Goal: Information Seeking & Learning: Learn about a topic

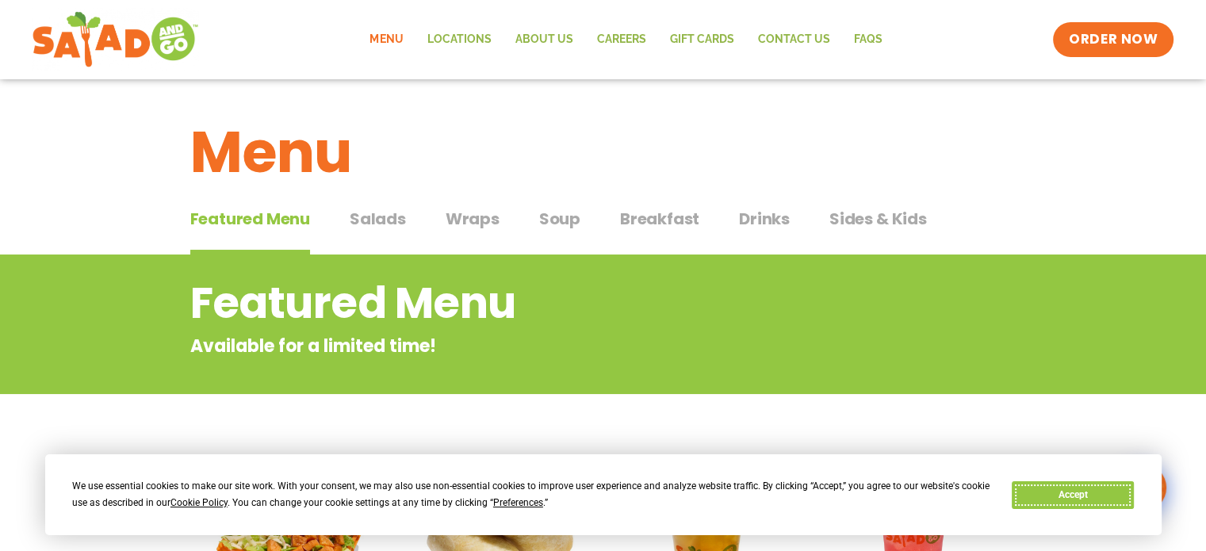
click at [1059, 493] on button "Accept" at bounding box center [1073, 495] width 122 height 28
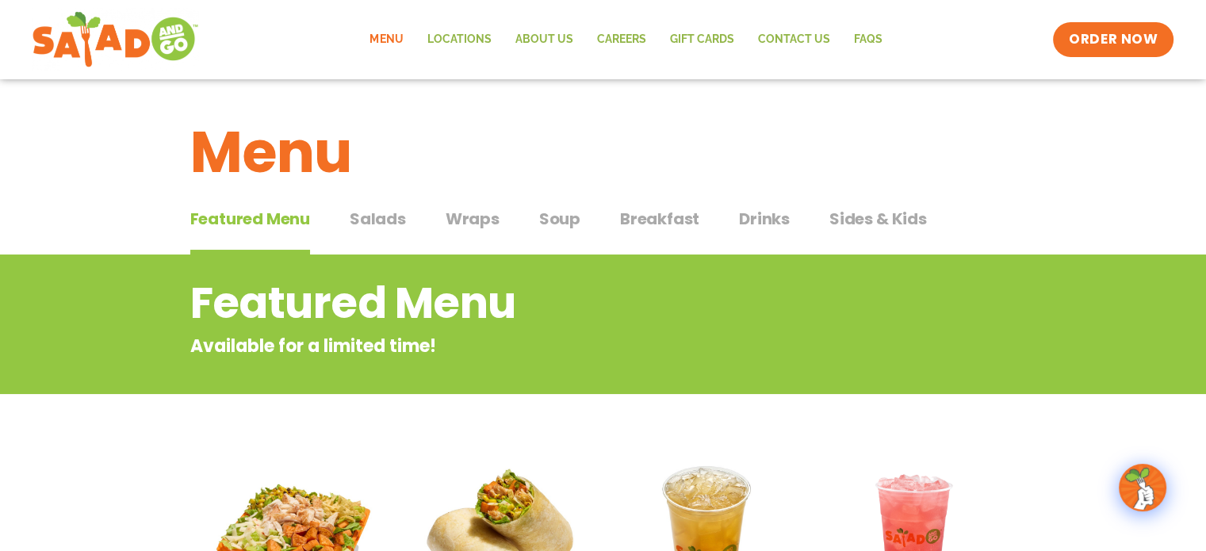
click at [653, 218] on span "Breakfast" at bounding box center [659, 219] width 79 height 24
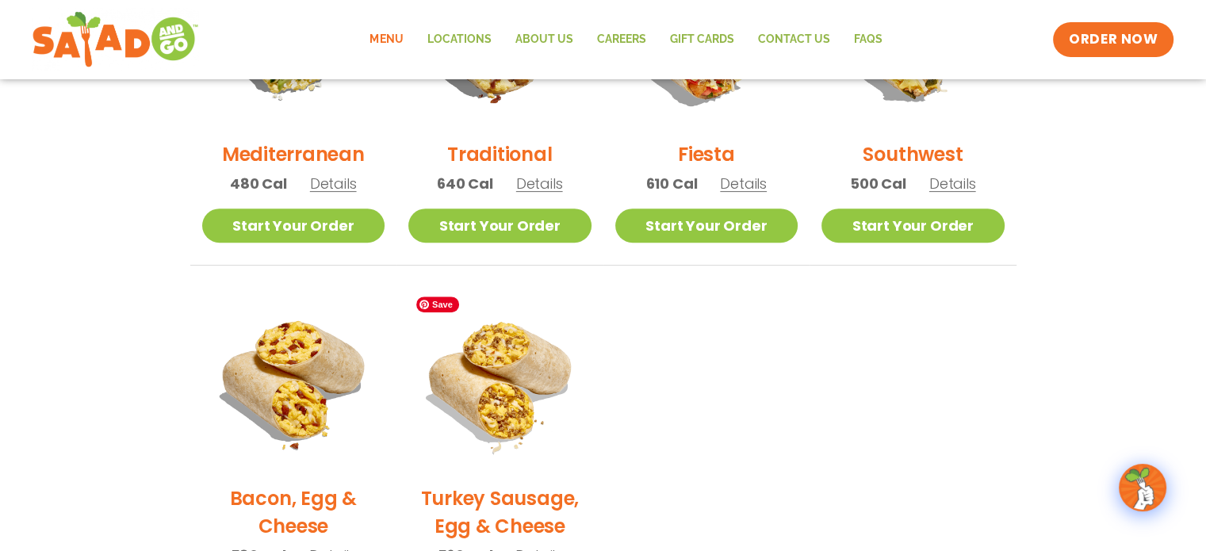
scroll to position [476, 0]
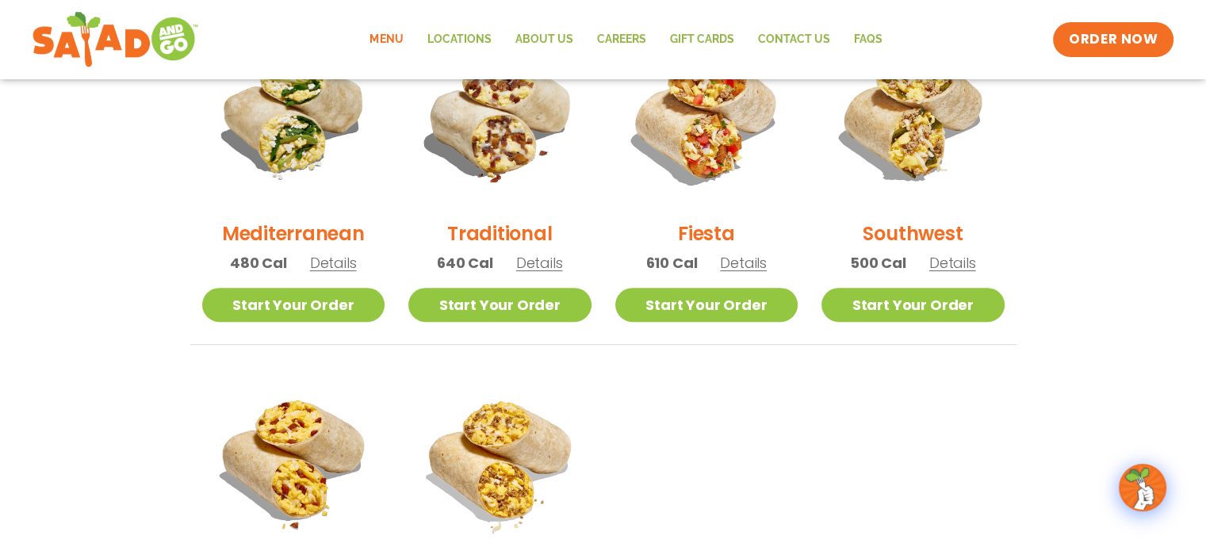
click at [532, 267] on span "Details" at bounding box center [539, 263] width 47 height 20
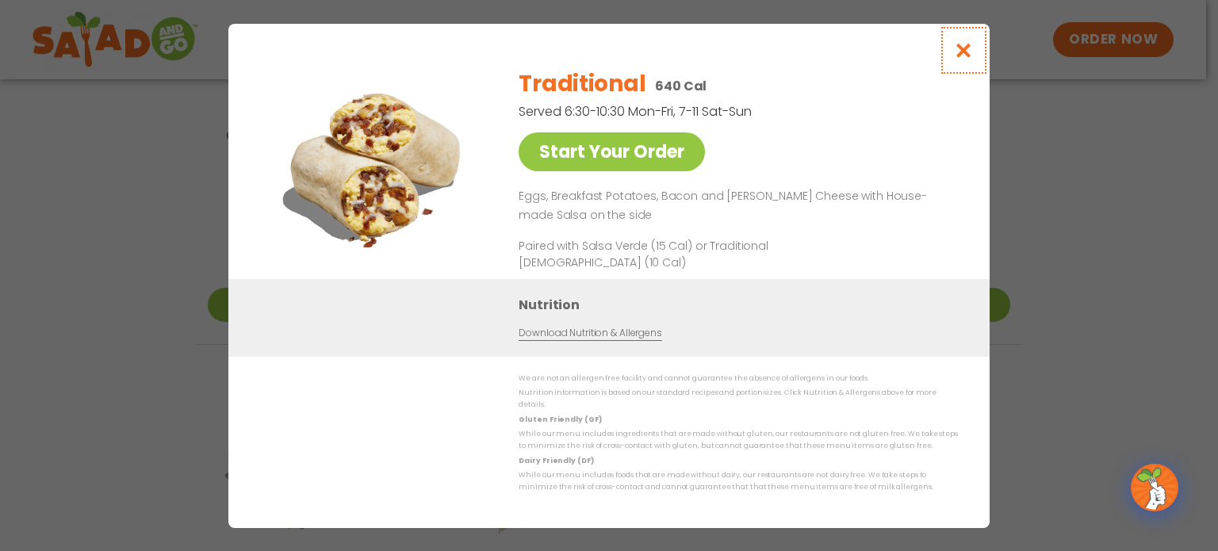
click at [958, 56] on icon "Close modal" at bounding box center [964, 50] width 20 height 17
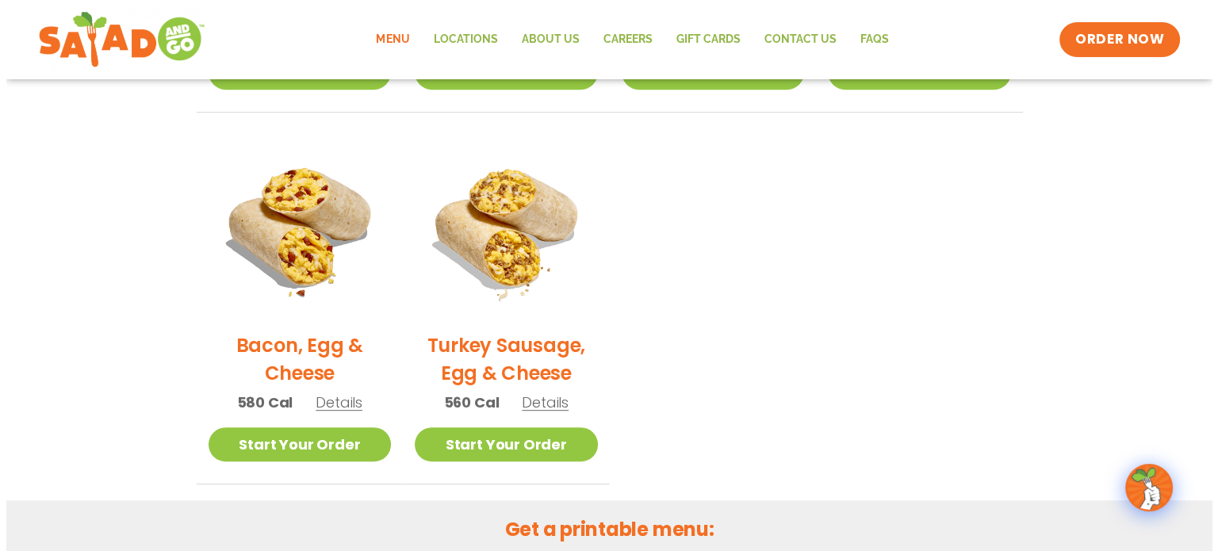
scroll to position [713, 0]
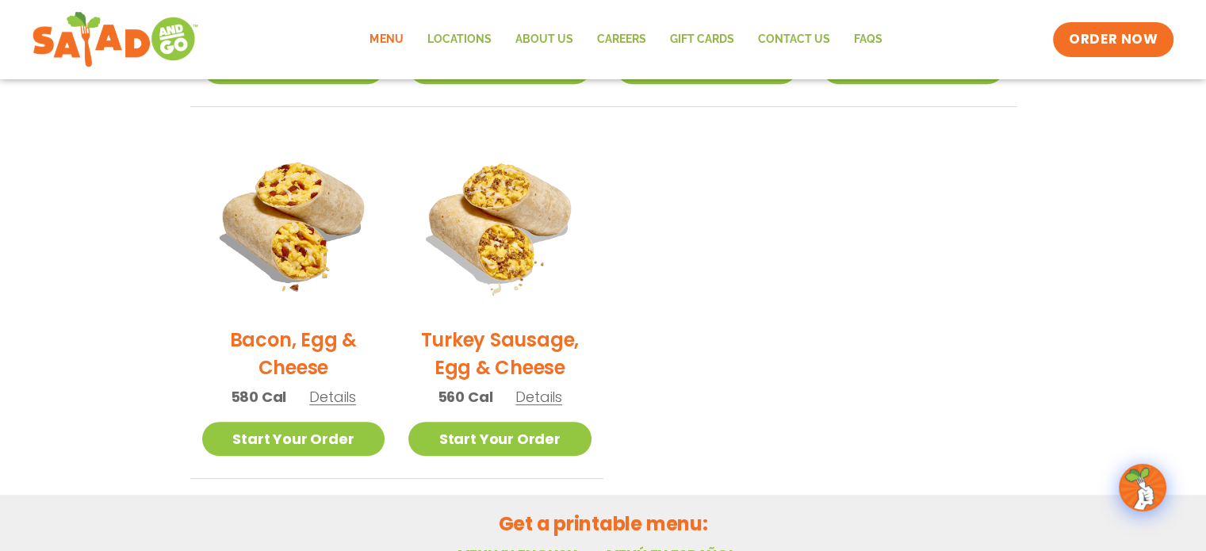
click at [320, 400] on span "Details" at bounding box center [332, 397] width 47 height 20
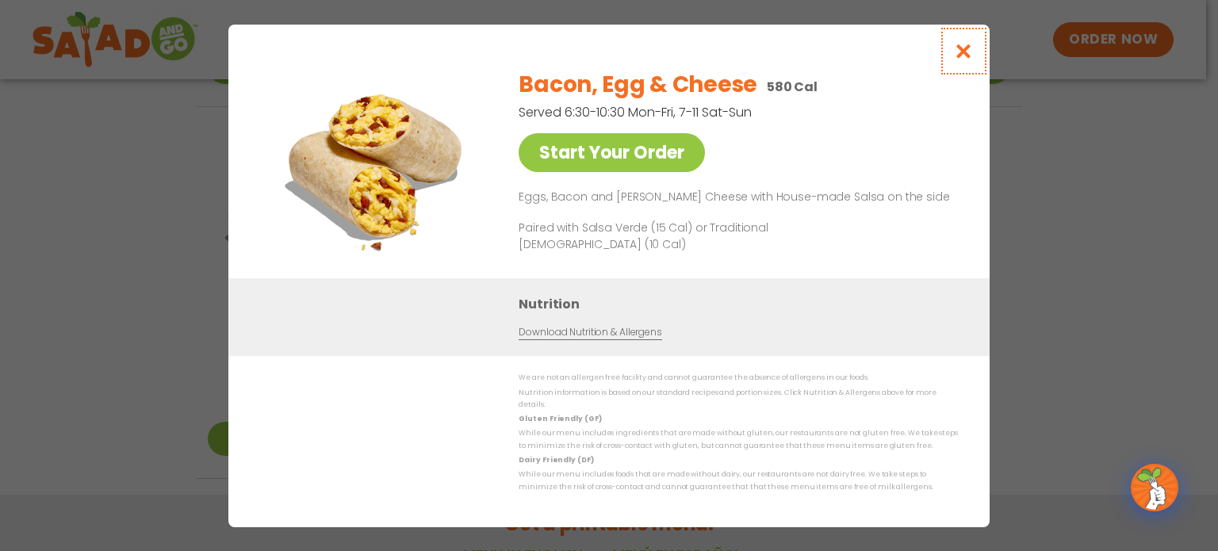
click at [956, 51] on icon "Close modal" at bounding box center [964, 51] width 20 height 17
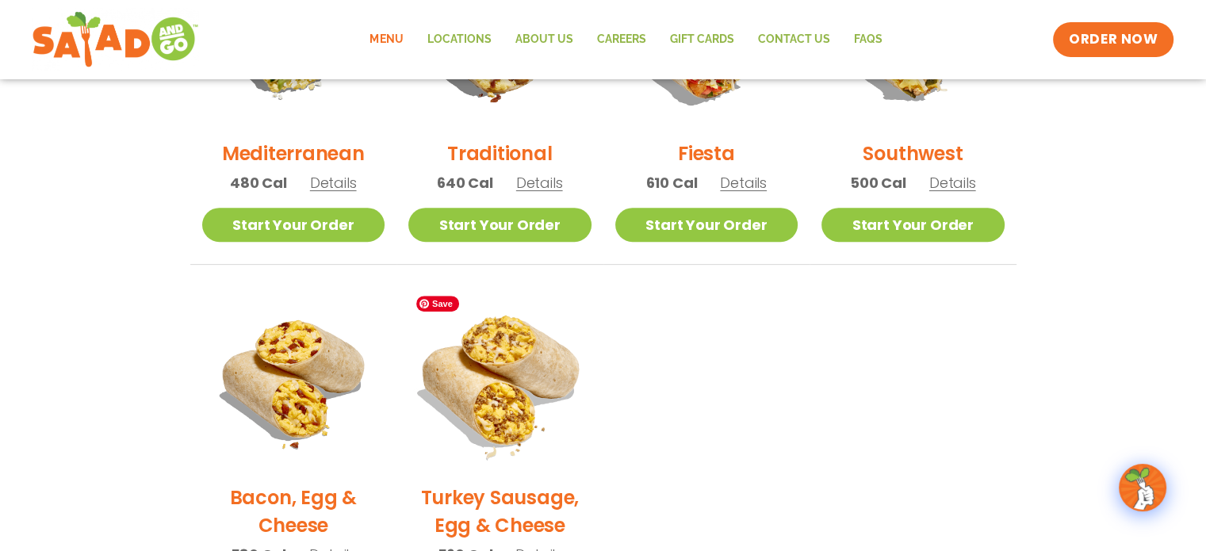
scroll to position [481, 0]
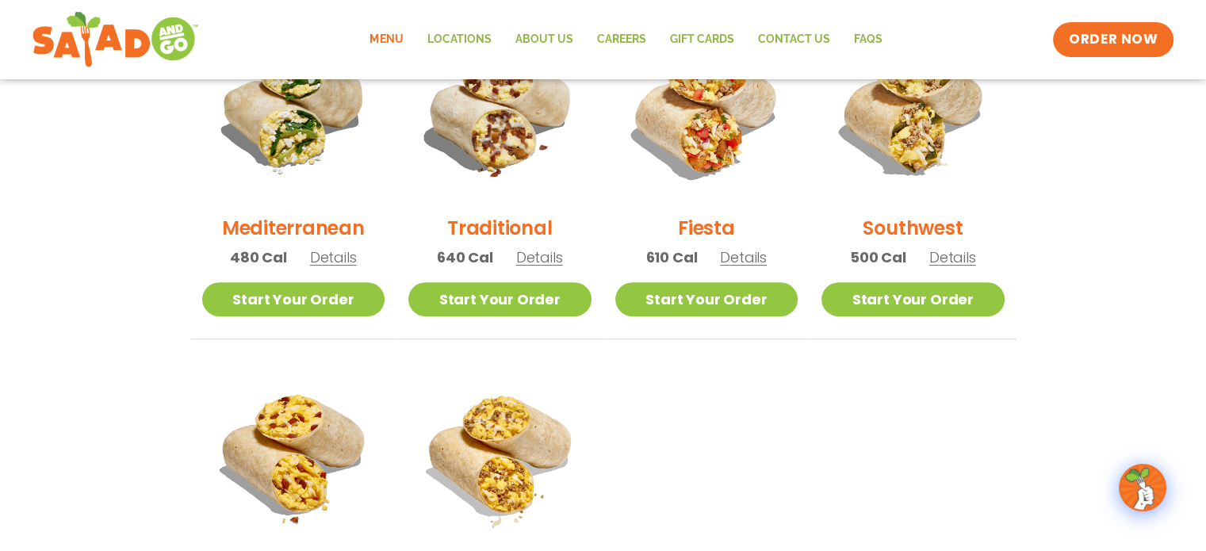
click at [537, 240] on h2 "Traditional" at bounding box center [499, 228] width 105 height 28
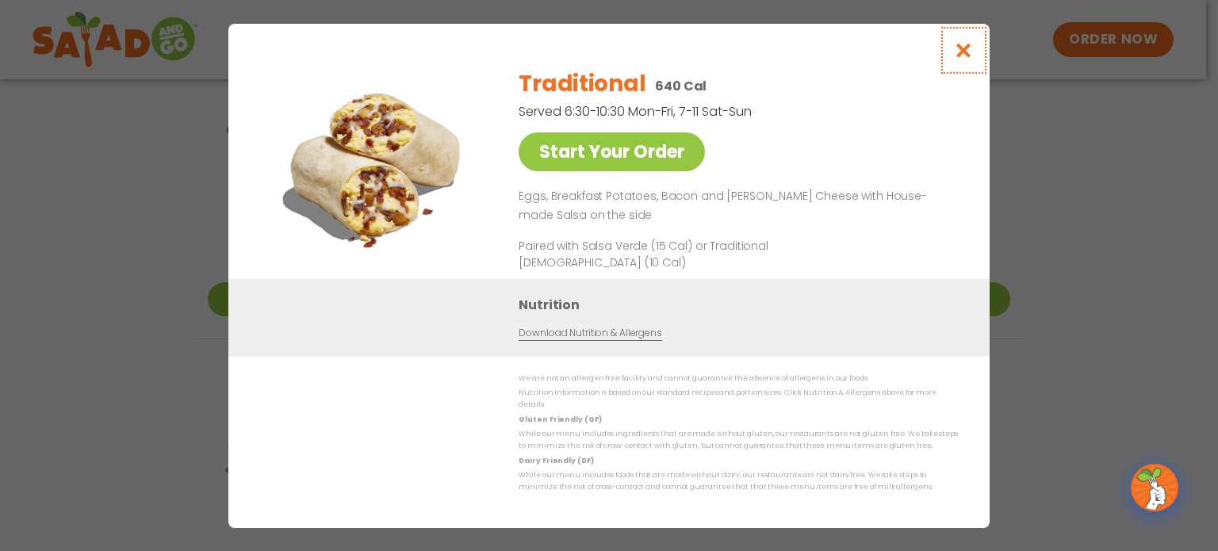
click at [960, 58] on icon "Close modal" at bounding box center [964, 50] width 20 height 17
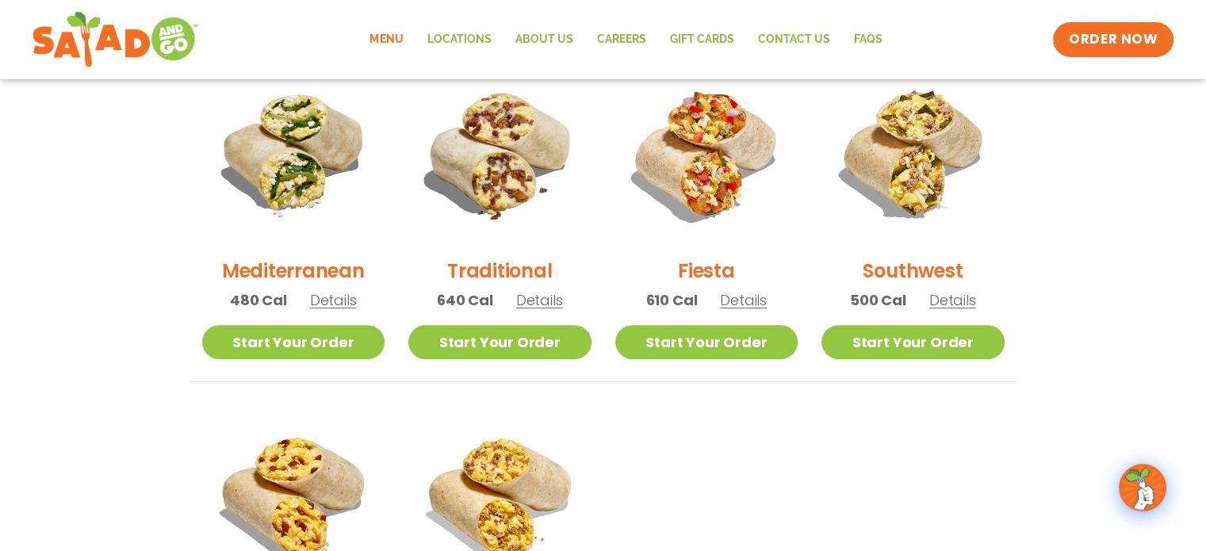
scroll to position [402, 0]
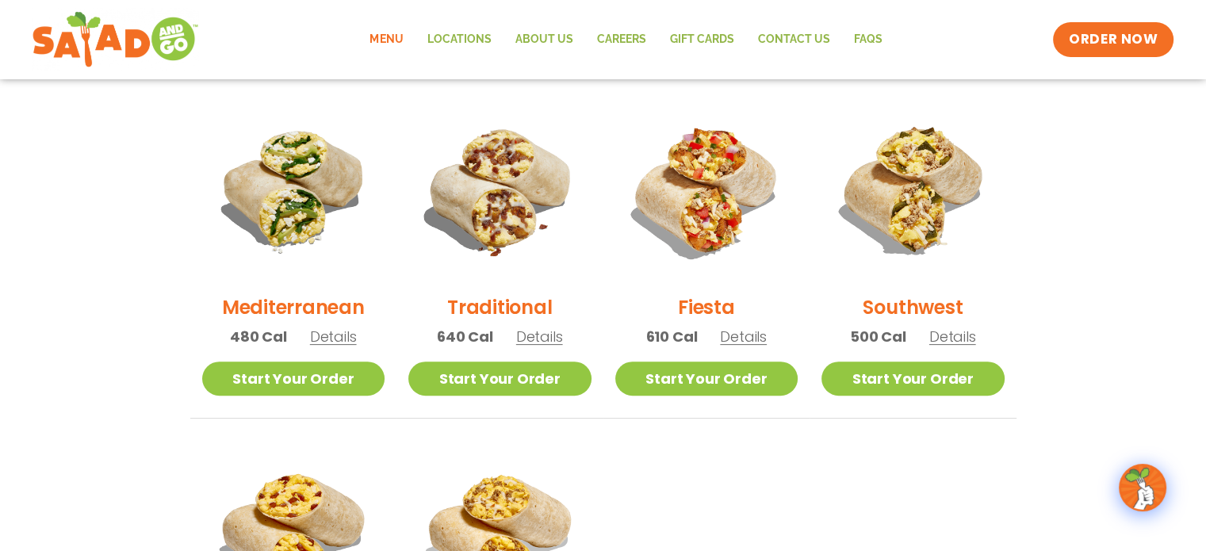
click at [952, 335] on span "Details" at bounding box center [952, 337] width 47 height 20
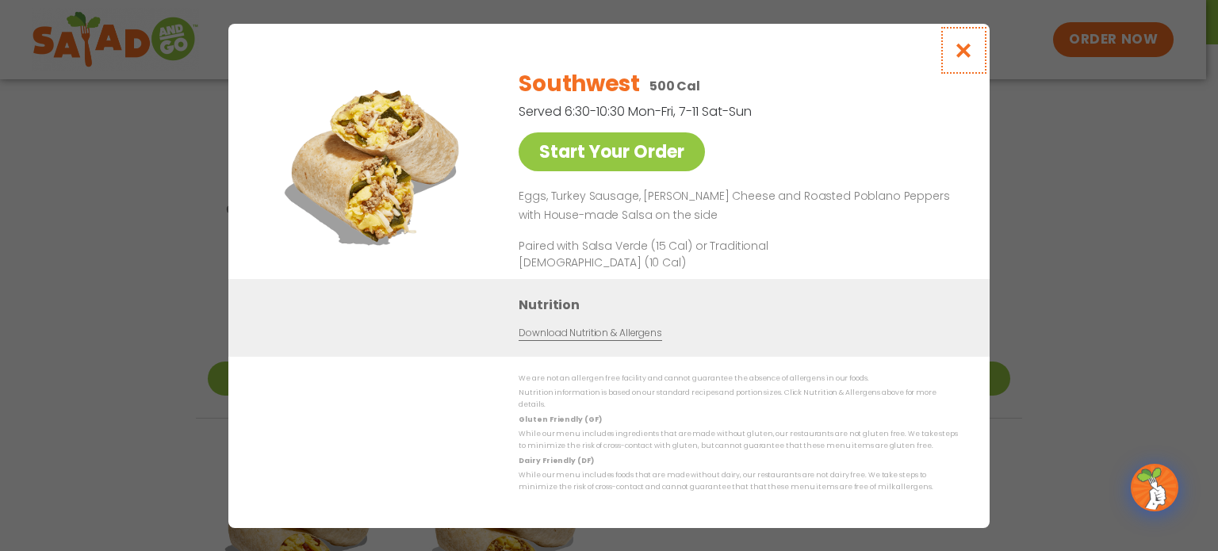
click at [970, 52] on icon "Close modal" at bounding box center [964, 50] width 20 height 17
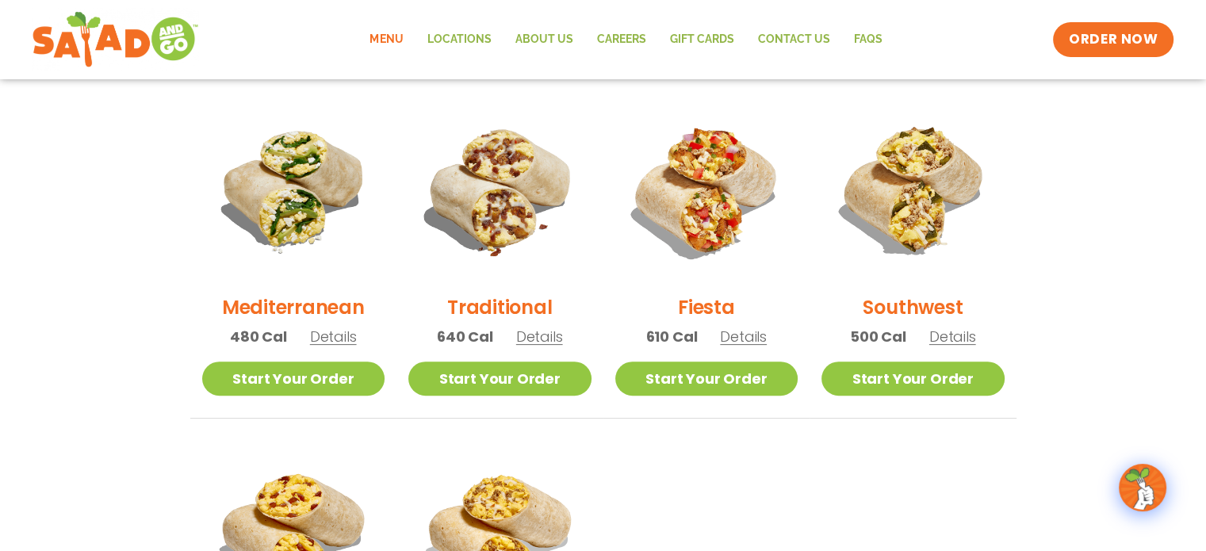
click at [726, 335] on span "Details" at bounding box center [743, 337] width 47 height 20
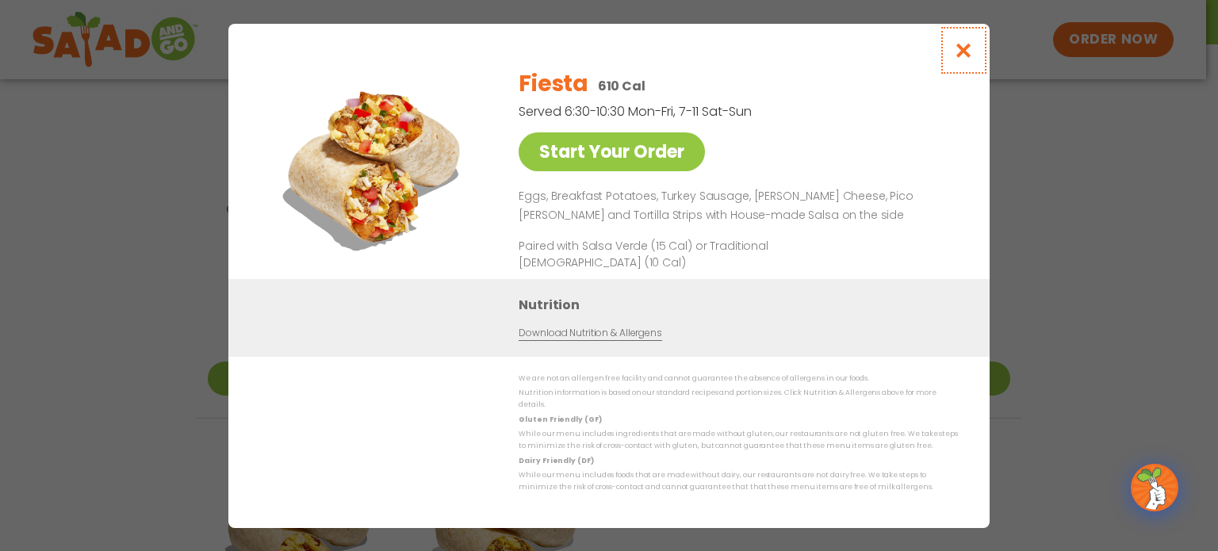
click at [954, 54] on icon "Close modal" at bounding box center [964, 50] width 20 height 17
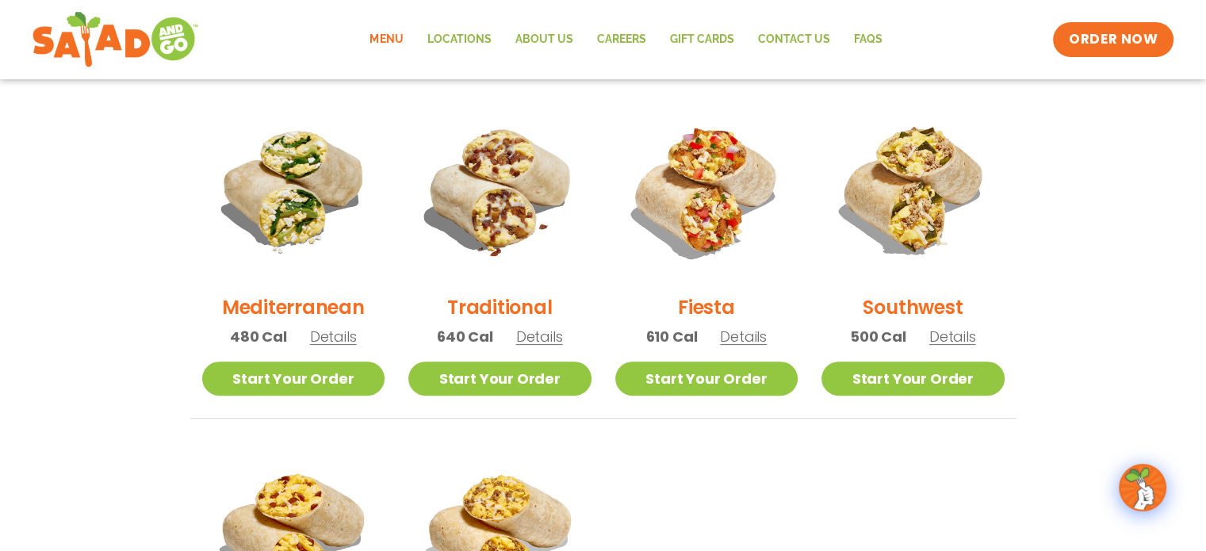
click at [342, 335] on span "Details" at bounding box center [333, 337] width 47 height 20
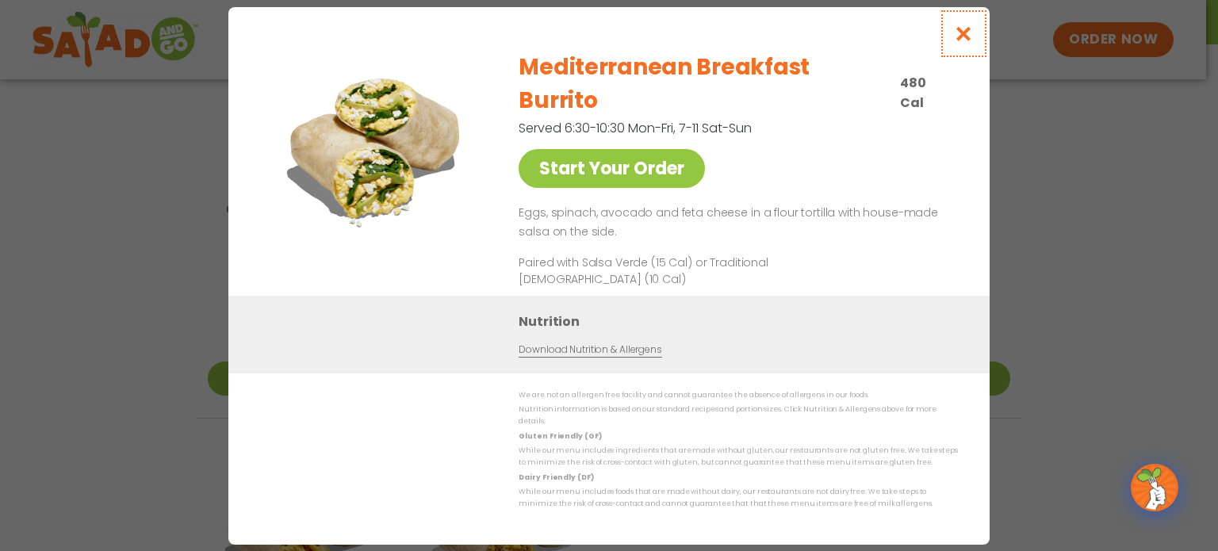
click at [969, 42] on icon "Close modal" at bounding box center [964, 33] width 20 height 17
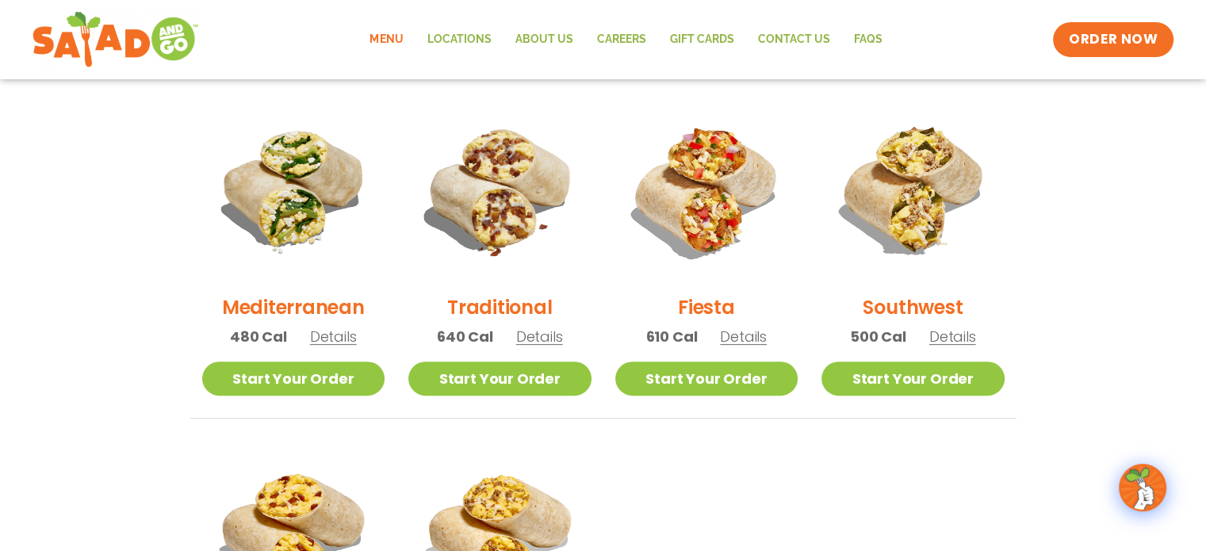
scroll to position [481, 0]
